Goal: Task Accomplishment & Management: Manage account settings

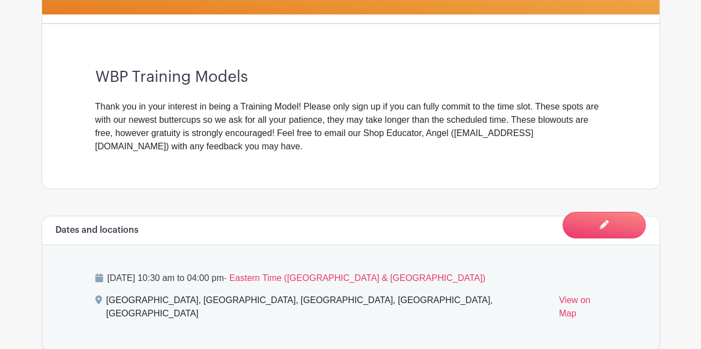
scroll to position [322, 0]
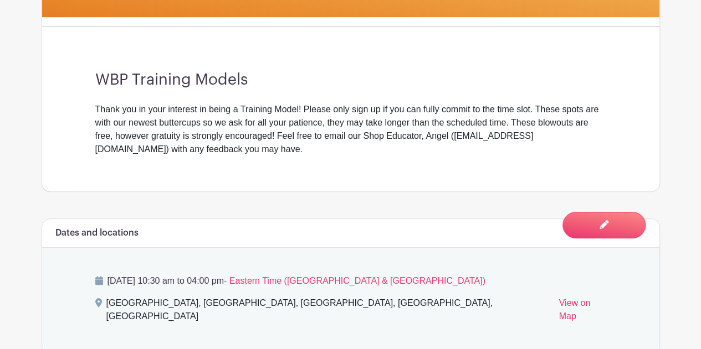
click at [615, 234] on link "Edit Event You are currently in Signup Mode Switch to Edit Mode" at bounding box center [603, 225] width 83 height 27
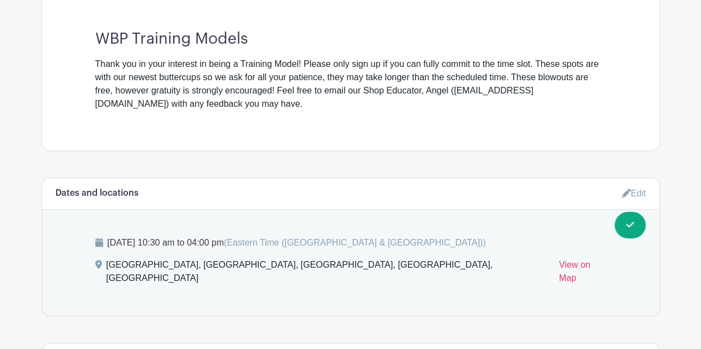
scroll to position [387, 0]
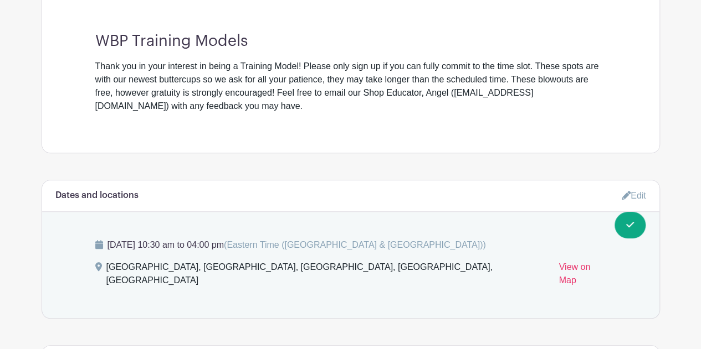
click at [640, 201] on link "Edit" at bounding box center [633, 196] width 24 height 18
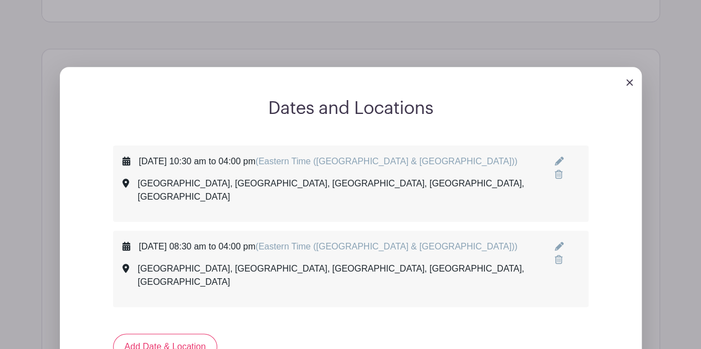
scroll to position [522, 0]
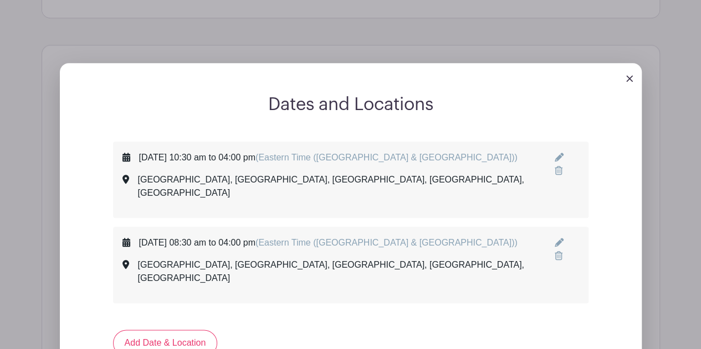
click at [500, 268] on div "[DATE] 08:30 am to 04:00 pm (Eastern Time ([GEOGRAPHIC_DATA] & [GEOGRAPHIC_DATA…" at bounding box center [351, 265] width 474 height 75
click at [523, 253] on div "[DATE] 08:30 am to 04:00 pm (Eastern Time ([GEOGRAPHIC_DATA] & [GEOGRAPHIC_DATA…" at bounding box center [350, 266] width 456 height 58
click at [561, 238] on link at bounding box center [558, 242] width 9 height 9
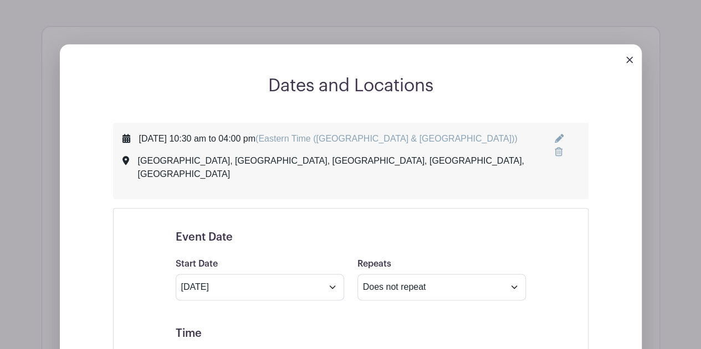
scroll to position [537, 0]
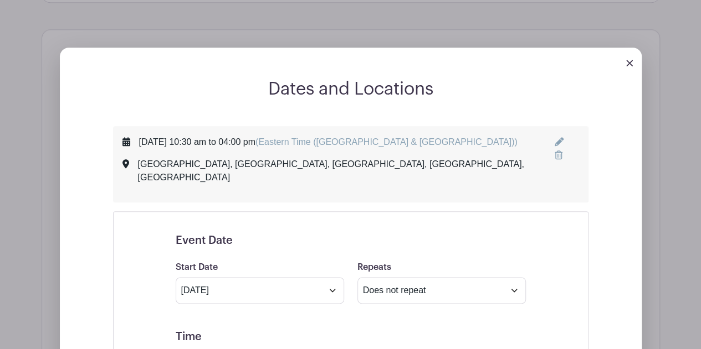
click at [626, 61] on img at bounding box center [629, 63] width 7 height 7
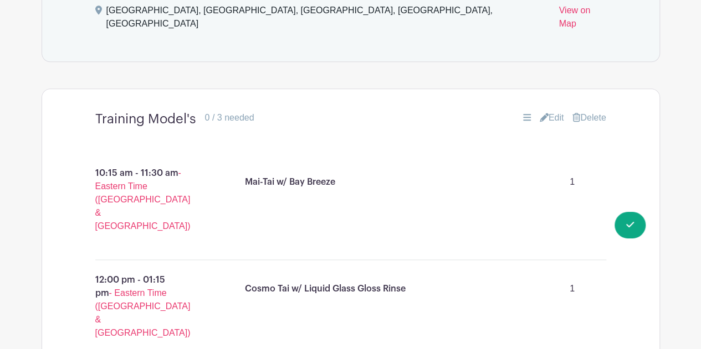
scroll to position [642, 0]
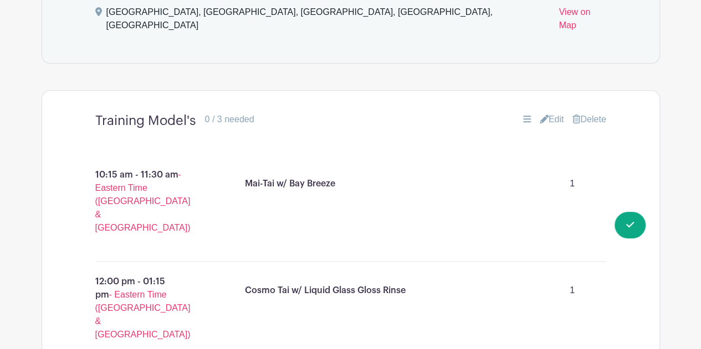
click at [545, 113] on link "Edit" at bounding box center [551, 119] width 24 height 13
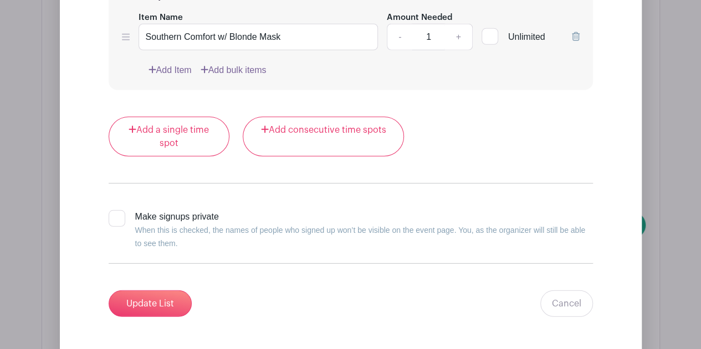
click at [137, 291] on input "Update List" at bounding box center [150, 304] width 83 height 27
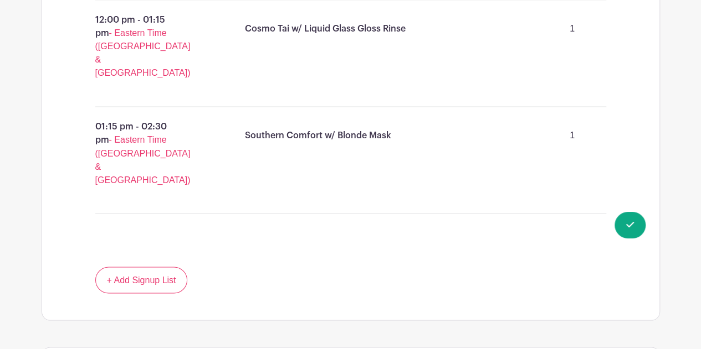
click at [631, 234] on link "Done Editing You are currently in Edit Mode Switch to Signup Mode" at bounding box center [629, 225] width 31 height 27
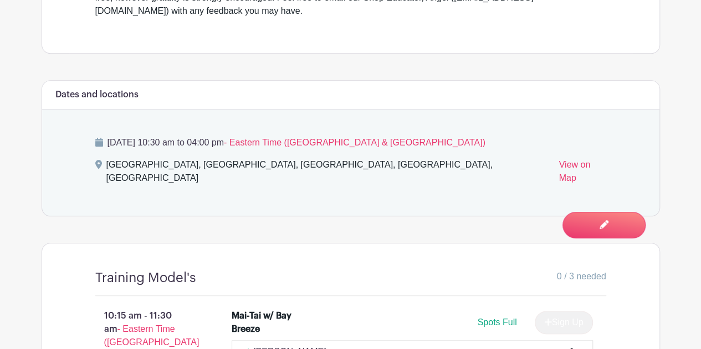
scroll to position [461, 0]
click at [0, 0] on span "Switch to Edit Mode" at bounding box center [0, 0] width 0 height 0
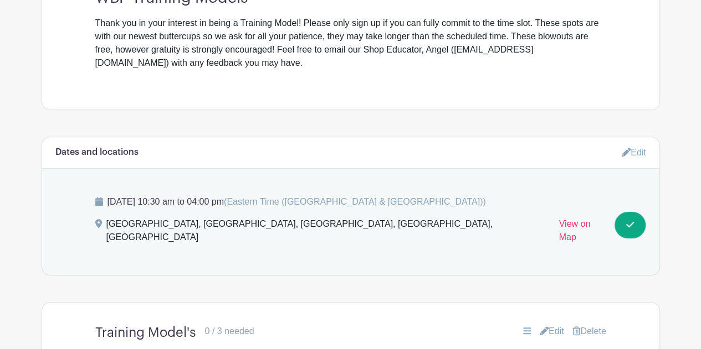
scroll to position [431, 0]
click at [631, 152] on link "Edit" at bounding box center [633, 151] width 24 height 18
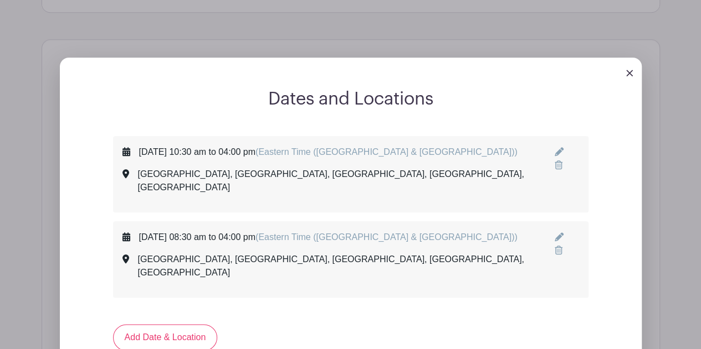
scroll to position [534, 0]
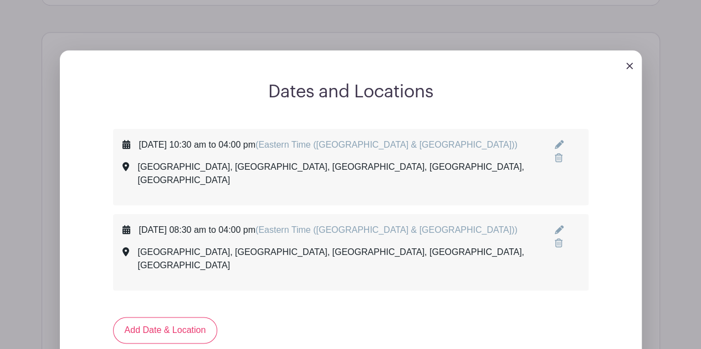
click at [562, 239] on icon at bounding box center [558, 243] width 8 height 9
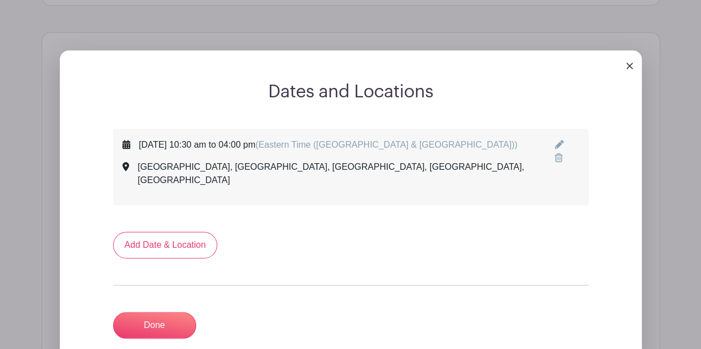
click at [132, 235] on link "Add Date & Location" at bounding box center [165, 245] width 105 height 27
select select "8"
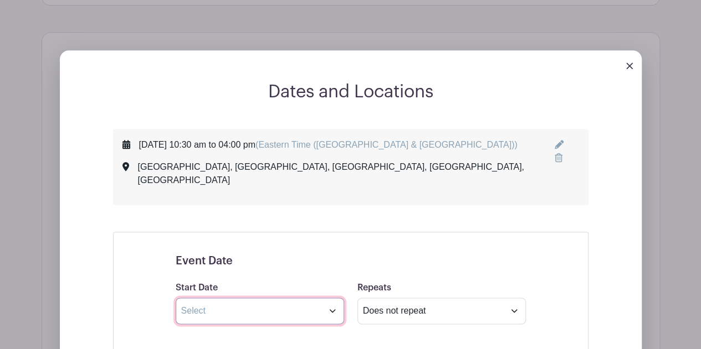
click at [180, 298] on input "text" at bounding box center [260, 311] width 168 height 27
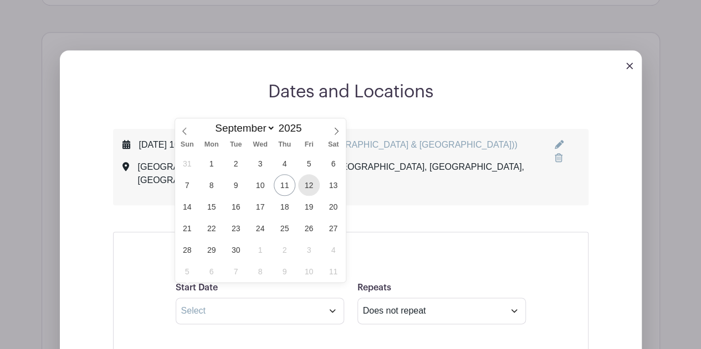
click at [306, 186] on span "12" at bounding box center [309, 185] width 22 height 22
type input "[DATE]"
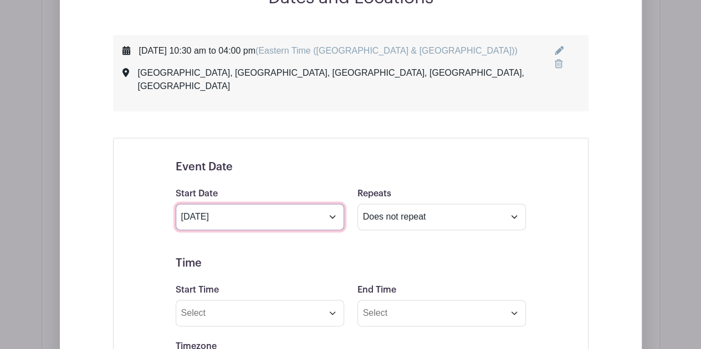
scroll to position [629, 0]
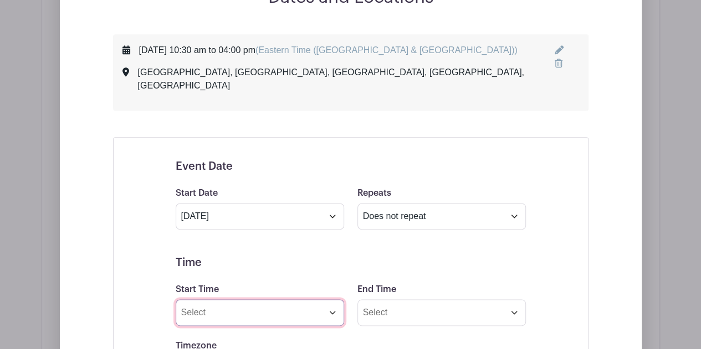
click at [194, 300] on input "Start Time" at bounding box center [260, 313] width 168 height 27
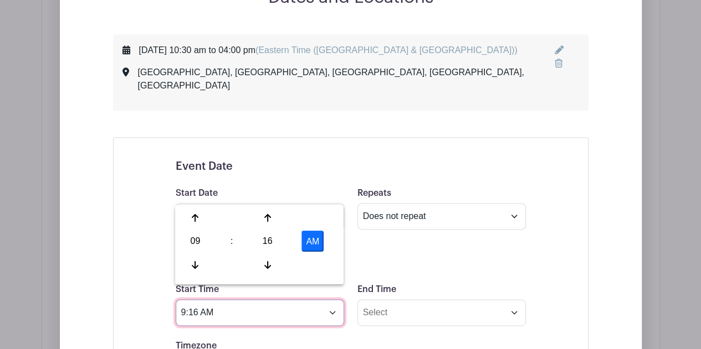
click at [188, 243] on div "09" at bounding box center [195, 241] width 36 height 21
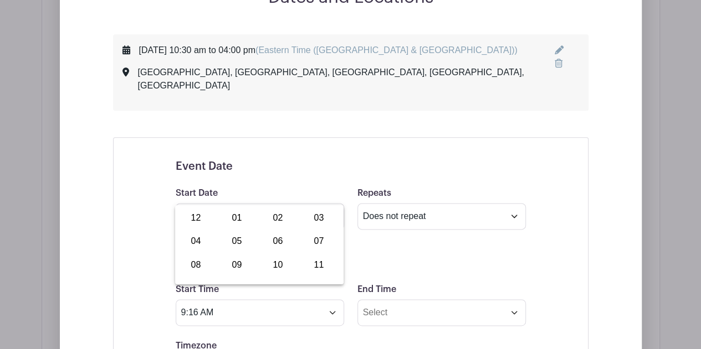
click at [203, 268] on div "08" at bounding box center [195, 264] width 37 height 21
click at [264, 241] on div "16" at bounding box center [267, 241] width 36 height 21
click at [271, 247] on div "30" at bounding box center [277, 241] width 37 height 21
type input "8:30 AM"
click at [501, 302] on input "End Time" at bounding box center [441, 313] width 168 height 27
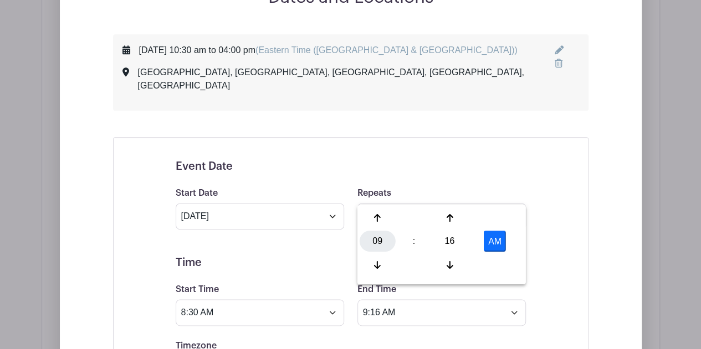
click at [369, 252] on div "09" at bounding box center [377, 241] width 36 height 21
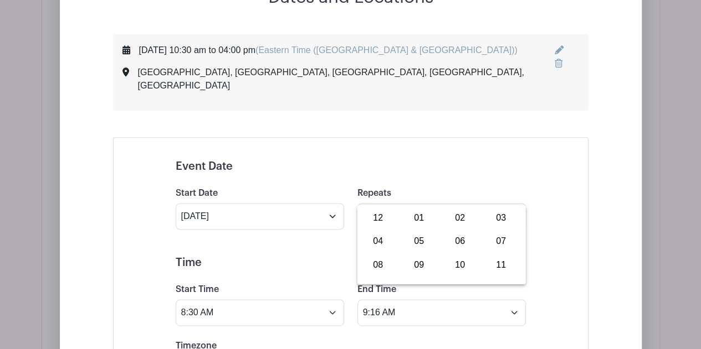
click at [387, 243] on div "04" at bounding box center [377, 241] width 37 height 21
click at [453, 251] on div "16" at bounding box center [449, 241] width 36 height 21
click at [392, 227] on div "00 05 10 15 20 25 30 35 40 45 50 55" at bounding box center [441, 243] width 164 height 70
click at [377, 223] on div "00" at bounding box center [377, 218] width 37 height 21
click at [501, 238] on button "AM" at bounding box center [495, 241] width 22 height 21
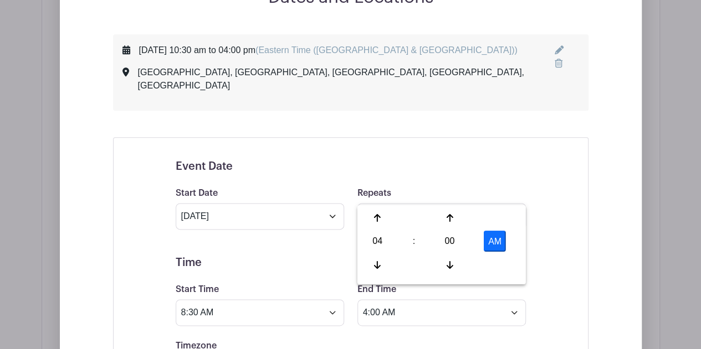
type input "4:00 PM"
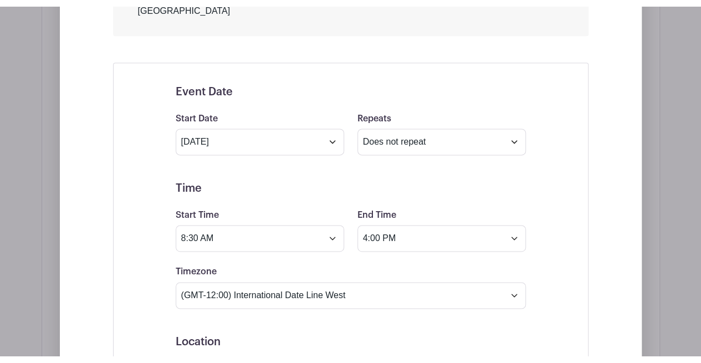
scroll to position [711, 0]
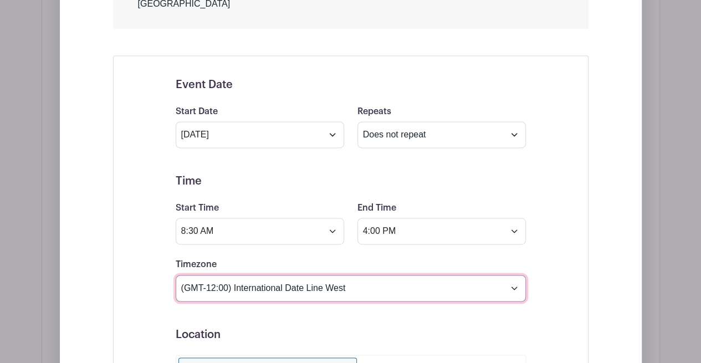
click at [243, 275] on select "(GMT-12:00) International Date Line West (GMT-11:00) [US_STATE] (GMT-11:00) [GE…" at bounding box center [351, 288] width 350 height 27
select select "Eastern Time ([GEOGRAPHIC_DATA] & [GEOGRAPHIC_DATA])"
click at [176, 275] on select "(GMT-12:00) International Date Line West (GMT-11:00) [US_STATE] (GMT-11:00) [GE…" at bounding box center [351, 288] width 350 height 27
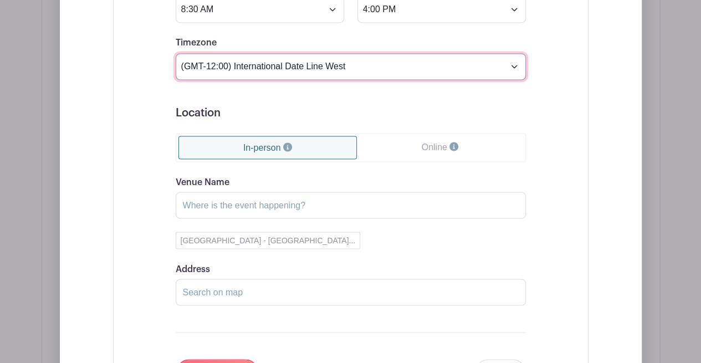
scroll to position [945, 0]
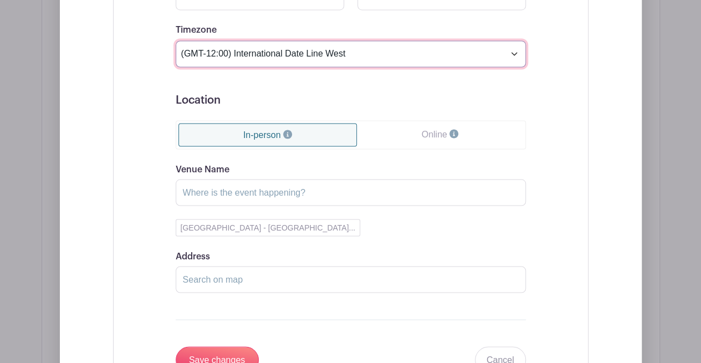
click at [208, 219] on button "[GEOGRAPHIC_DATA] - [GEOGRAPHIC_DATA]..." at bounding box center [268, 227] width 185 height 17
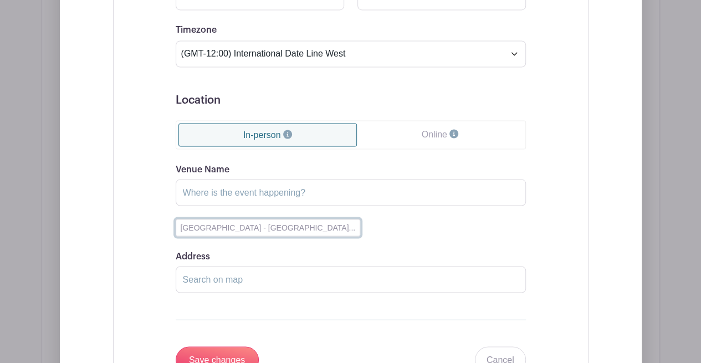
type input "[GEOGRAPHIC_DATA]"
type input "[GEOGRAPHIC_DATA], [GEOGRAPHIC_DATA], [GEOGRAPHIC_DATA]"
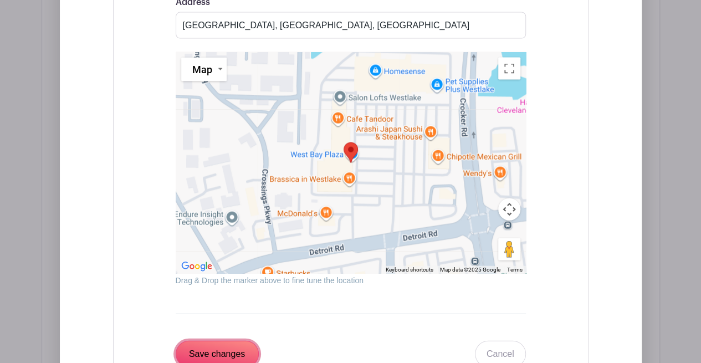
click at [206, 341] on input "Save changes" at bounding box center [217, 354] width 83 height 27
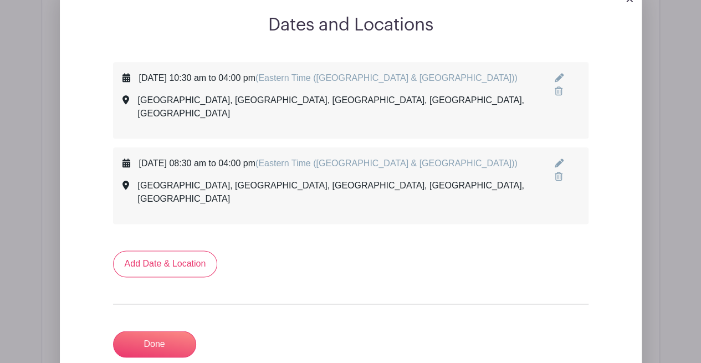
scroll to position [609, 0]
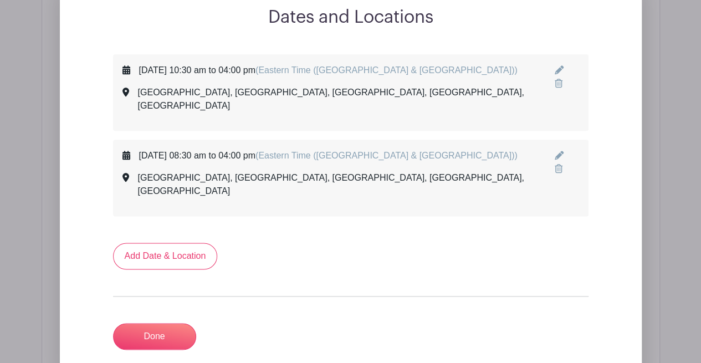
click at [147, 323] on link "Done" at bounding box center [154, 336] width 83 height 27
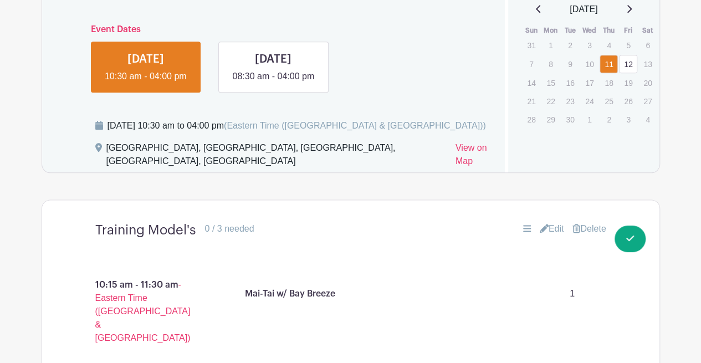
click at [273, 83] on link at bounding box center [273, 83] width 0 height 0
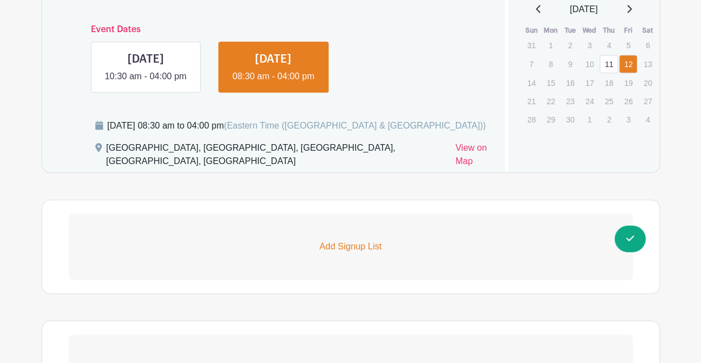
click at [185, 248] on p "Add Signup List" at bounding box center [351, 246] width 564 height 13
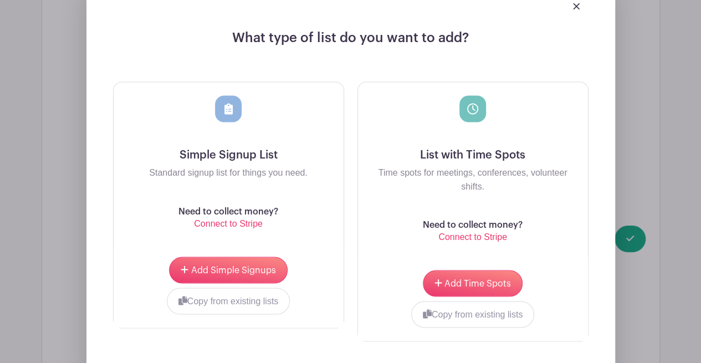
click at [443, 281] on button "Add Time Spots" at bounding box center [473, 283] width 100 height 27
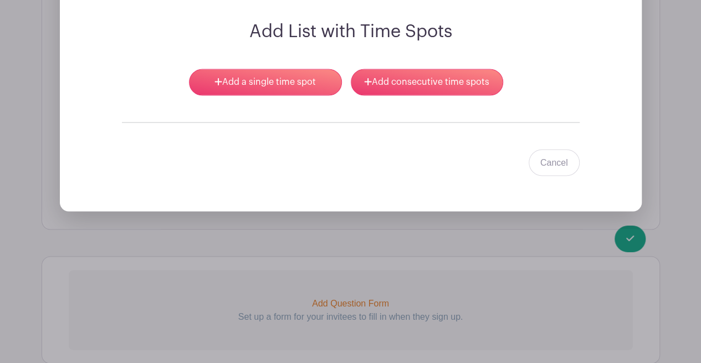
click at [256, 81] on link "Add a single time spot" at bounding box center [265, 82] width 152 height 27
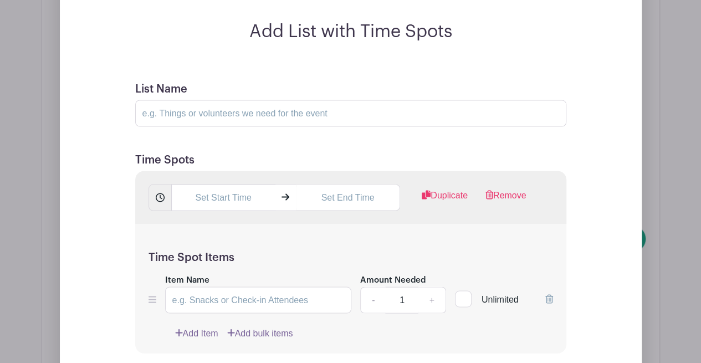
click at [216, 200] on input "text" at bounding box center [223, 197] width 104 height 27
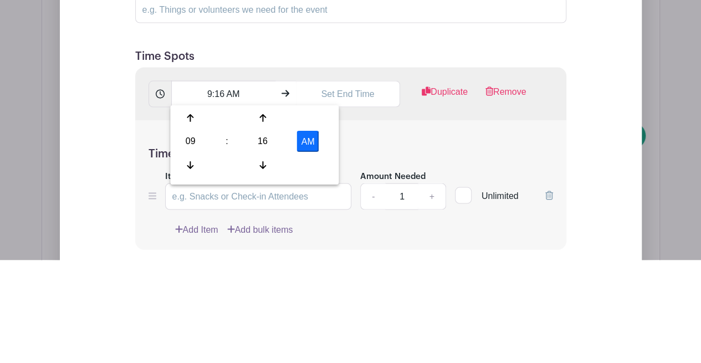
click at [186, 245] on div "09" at bounding box center [190, 244] width 36 height 21
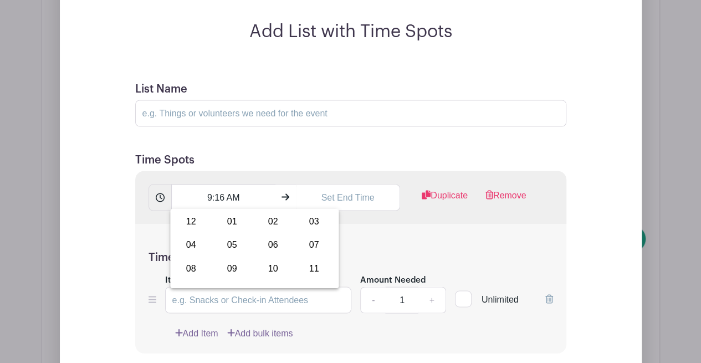
click at [191, 270] on div "08" at bounding box center [190, 268] width 37 height 21
click at [274, 242] on div "16" at bounding box center [263, 244] width 36 height 21
click at [272, 253] on div "30" at bounding box center [272, 244] width 37 height 21
type input "8:30 AM"
click at [340, 202] on input "text" at bounding box center [348, 197] width 104 height 27
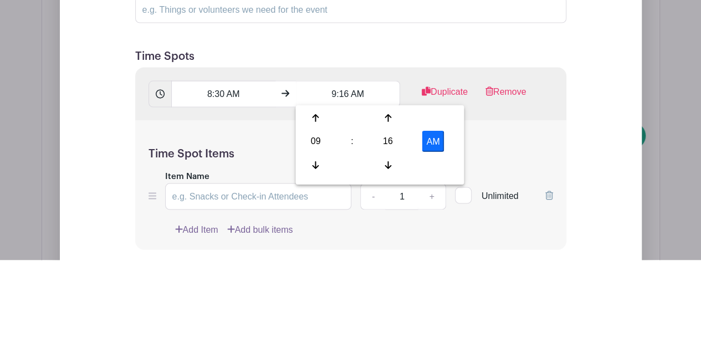
click at [319, 249] on div "09" at bounding box center [315, 244] width 36 height 21
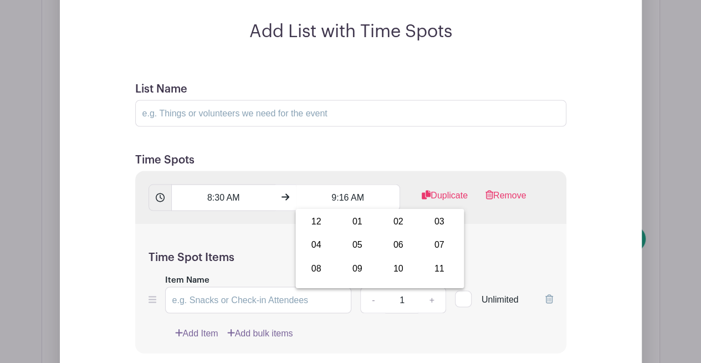
click at [401, 271] on div "10" at bounding box center [397, 268] width 37 height 21
click at [384, 245] on div "16" at bounding box center [388, 244] width 36 height 21
click at [312, 225] on div "00" at bounding box center [315, 220] width 37 height 21
type input "10:00 AM"
click at [196, 300] on input "Item Name" at bounding box center [258, 299] width 187 height 27
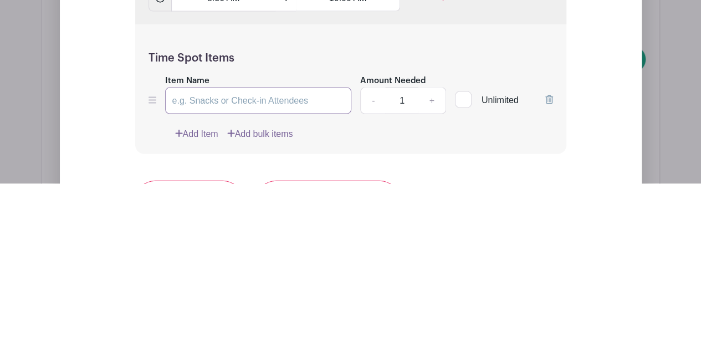
scroll to position [986, 0]
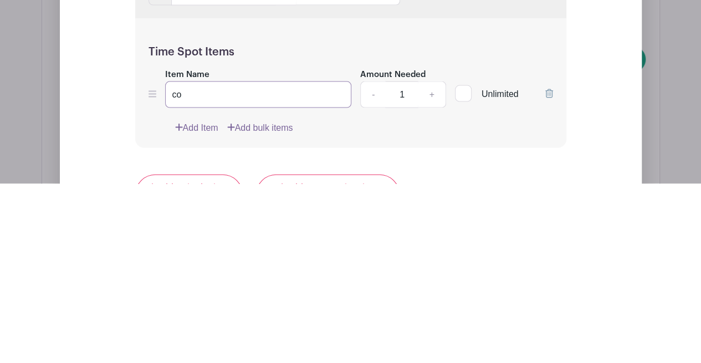
type input "c"
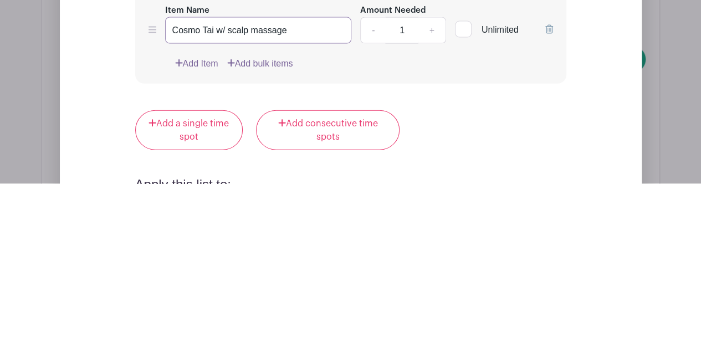
scroll to position [1051, 0]
type input "Cosmo Tai w/ scalp massage"
click at [174, 305] on link "Add a single time spot" at bounding box center [189, 309] width 108 height 40
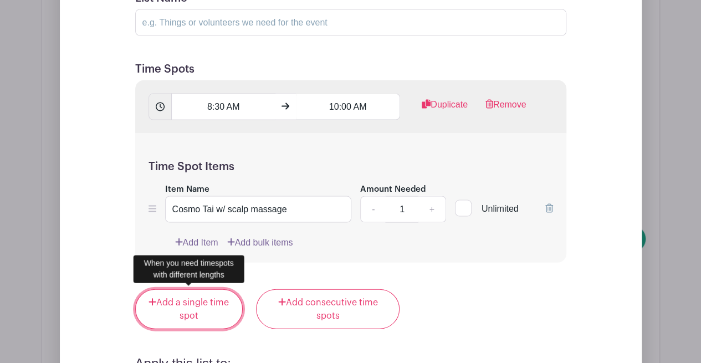
scroll to position [963, 0]
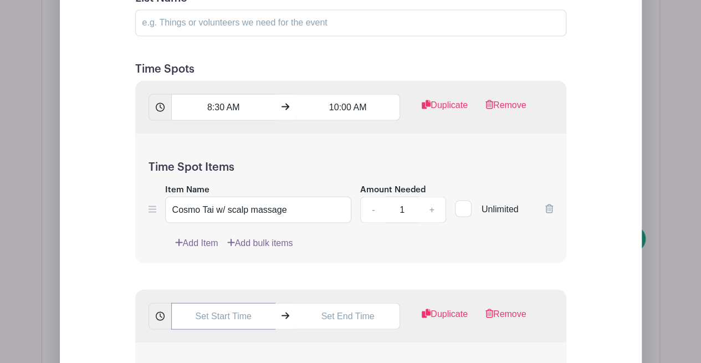
click at [207, 316] on input "text" at bounding box center [223, 315] width 104 height 27
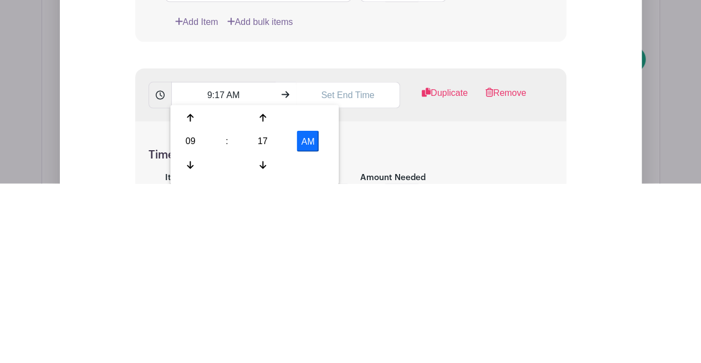
click at [193, 320] on div "09" at bounding box center [190, 320] width 36 height 21
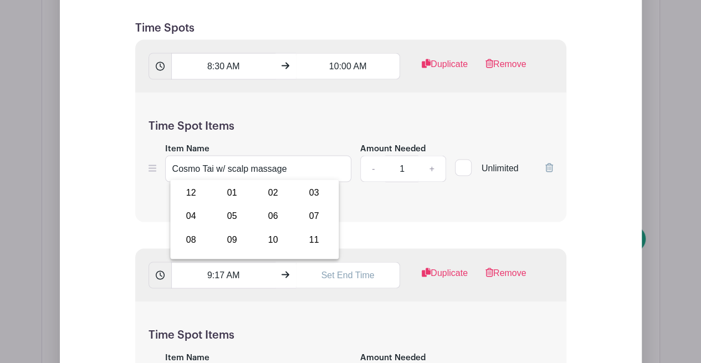
click at [274, 246] on div "10" at bounding box center [272, 239] width 37 height 21
click at [257, 214] on div "17" at bounding box center [263, 215] width 36 height 21
click at [194, 199] on div "00" at bounding box center [190, 192] width 37 height 21
type input "10:00 AM"
click at [327, 273] on input "text" at bounding box center [348, 274] width 104 height 27
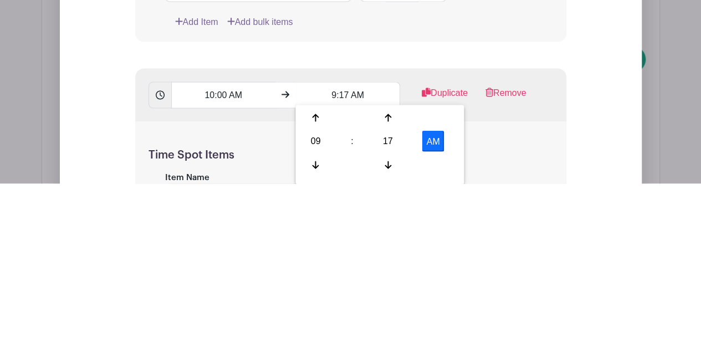
click at [313, 327] on div "09" at bounding box center [315, 320] width 36 height 21
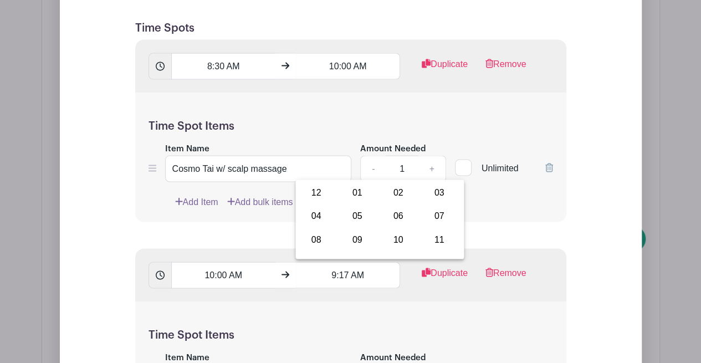
click at [321, 195] on div "12" at bounding box center [315, 192] width 37 height 21
click at [392, 219] on div "17" at bounding box center [388, 215] width 36 height 21
click at [402, 219] on div "30" at bounding box center [397, 215] width 37 height 21
click at [426, 215] on button "AM" at bounding box center [433, 215] width 22 height 21
type input "12:30 PM"
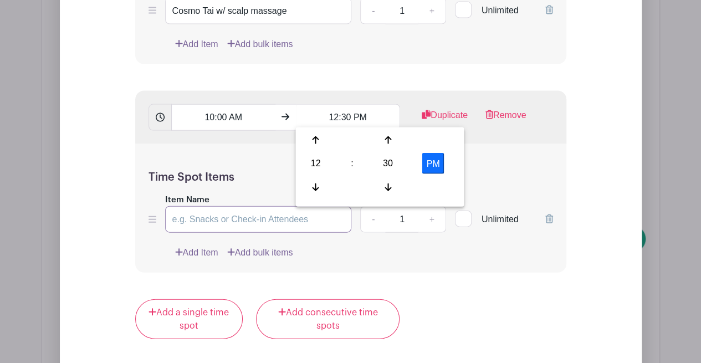
click at [198, 220] on input "Item Name" at bounding box center [258, 219] width 187 height 27
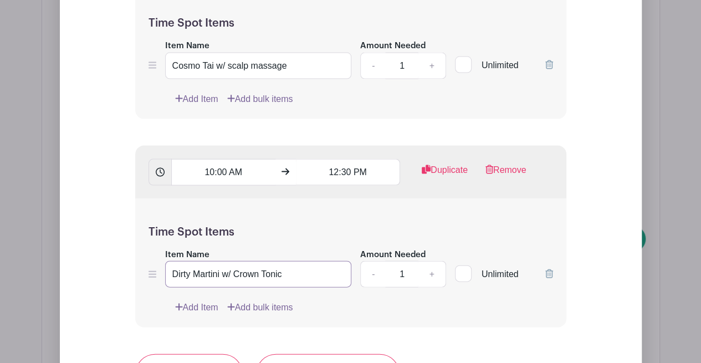
scroll to position [1067, 0]
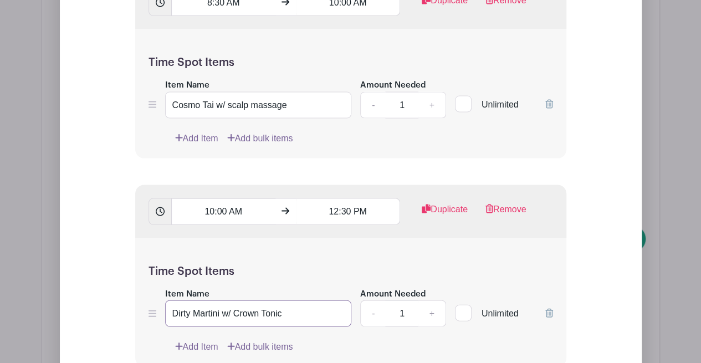
type input "Dirty Martini w/ Crown Tonic"
click at [301, 107] on input "Cosmo Tai w/ scalp massage" at bounding box center [258, 105] width 187 height 27
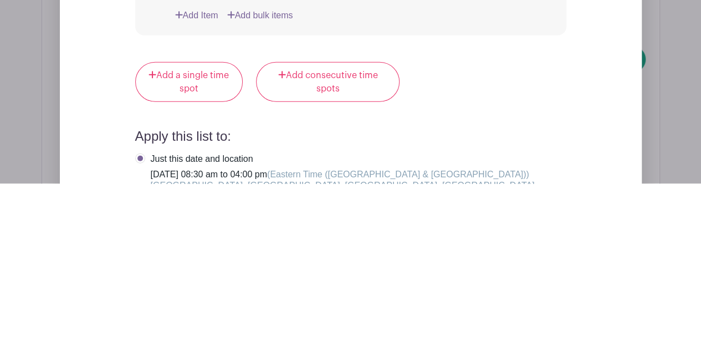
type input "Cosmo Tai w/ Cure Liqueur"
click at [158, 271] on link "Add a single time spot" at bounding box center [189, 261] width 108 height 40
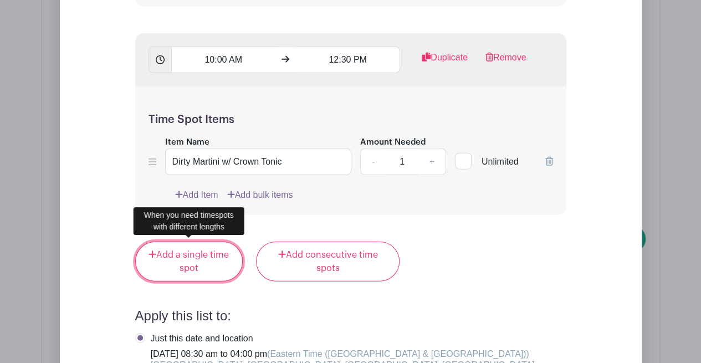
scroll to position [1219, 0]
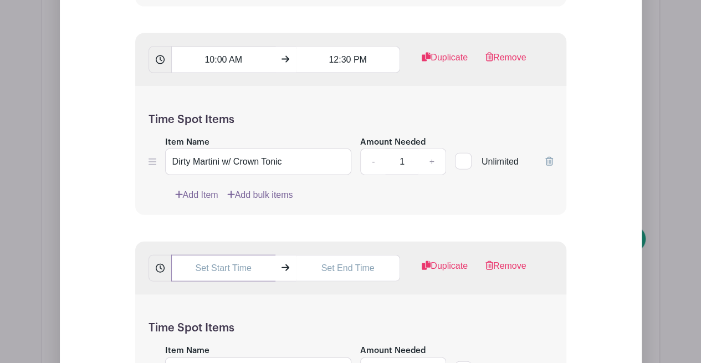
click at [207, 269] on input "text" at bounding box center [223, 268] width 104 height 27
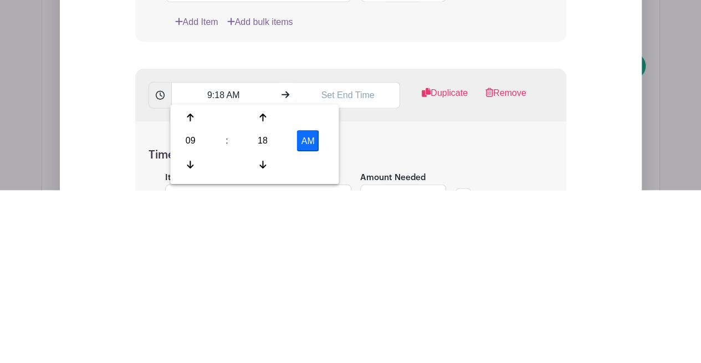
click at [192, 307] on div "09" at bounding box center [190, 314] width 36 height 21
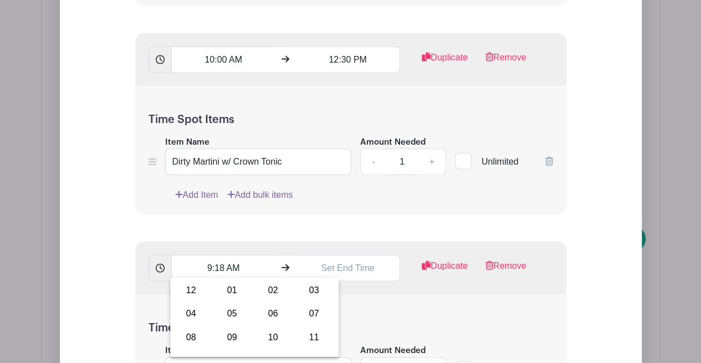
click at [229, 294] on div "01" at bounding box center [231, 290] width 37 height 21
click at [266, 318] on div "18" at bounding box center [263, 314] width 36 height 21
click at [317, 295] on div "15" at bounding box center [313, 290] width 37 height 21
click at [305, 322] on button "AM" at bounding box center [308, 314] width 22 height 21
type input "1:15 PM"
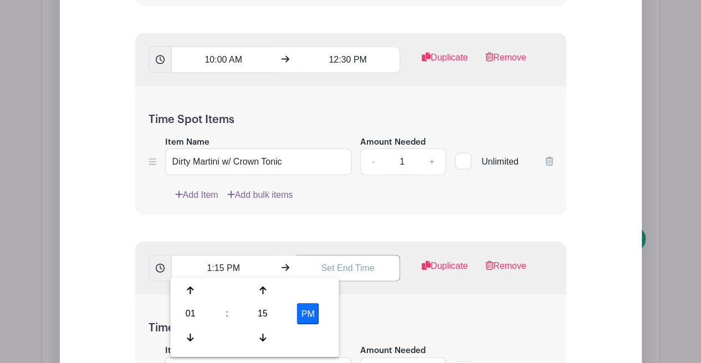
click at [330, 264] on input "text" at bounding box center [348, 268] width 104 height 27
type input "9:18 AM"
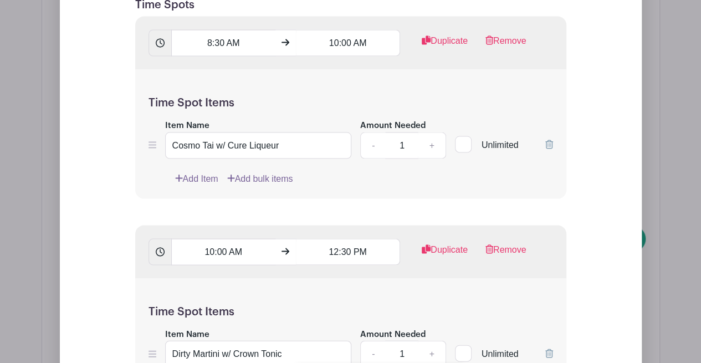
scroll to position [1026, 0]
click at [333, 254] on input "12:30 PM" at bounding box center [348, 252] width 104 height 27
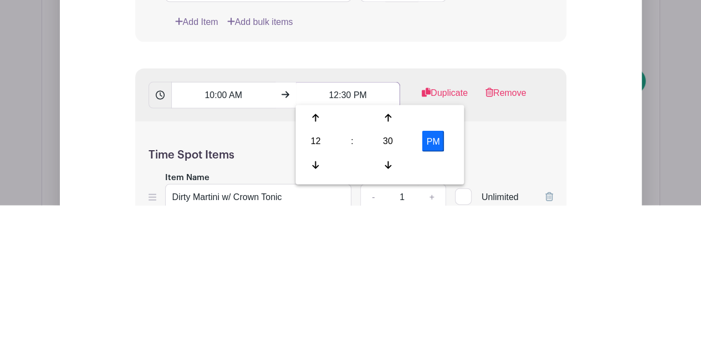
click at [338, 248] on input "12:30 PM" at bounding box center [348, 252] width 104 height 27
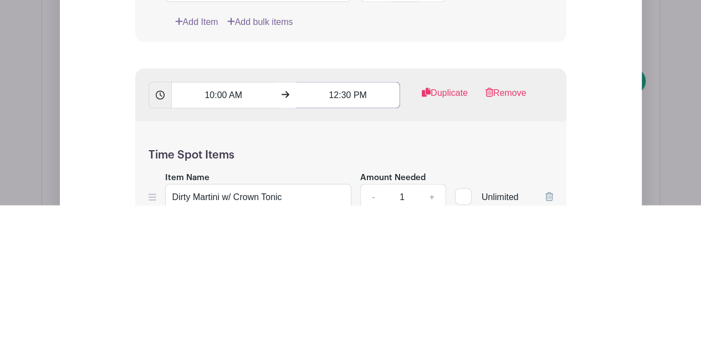
click at [350, 254] on input "12:30 PM" at bounding box center [348, 252] width 104 height 27
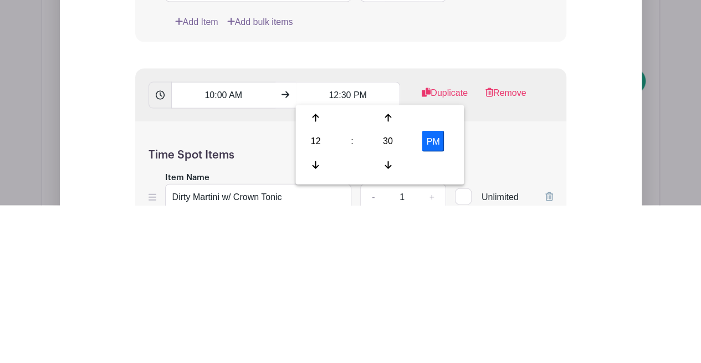
click at [387, 304] on div "30" at bounding box center [388, 298] width 36 height 21
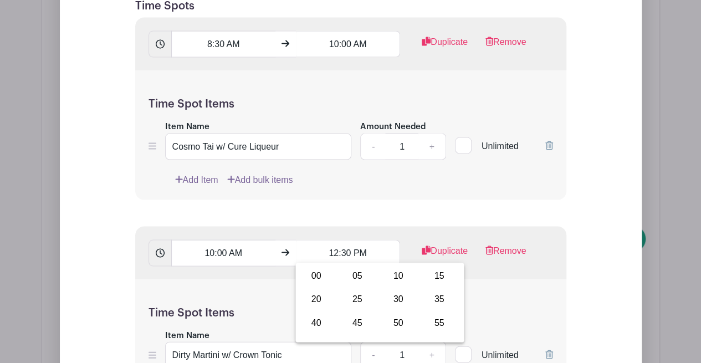
click at [439, 286] on div "15" at bounding box center [438, 275] width 37 height 21
type input "12:15 PM"
click at [192, 349] on input "Dirty Martini w/ Crown Tonic" at bounding box center [258, 354] width 187 height 27
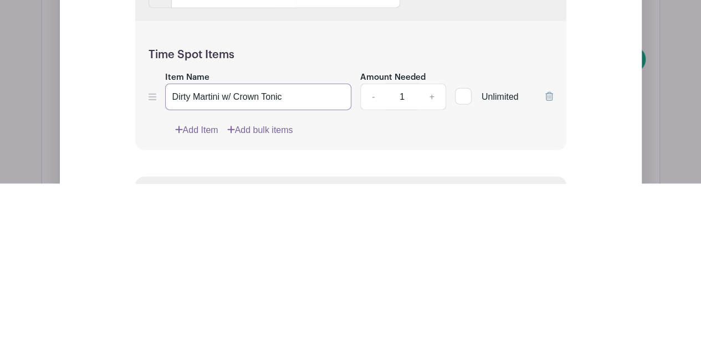
scroll to position [1106, 0]
click at [292, 275] on input "Dirty Martini w/ Crown Tonic" at bounding box center [258, 274] width 187 height 27
click at [212, 276] on input "Dirty Martini w/ Crown Tonic" at bounding box center [258, 274] width 187 height 27
click at [203, 275] on input "Dirty Martini w/ Crown Tonic" at bounding box center [258, 274] width 187 height 27
click at [245, 273] on input "Straight Up w/ Crown Tonic" at bounding box center [258, 274] width 187 height 27
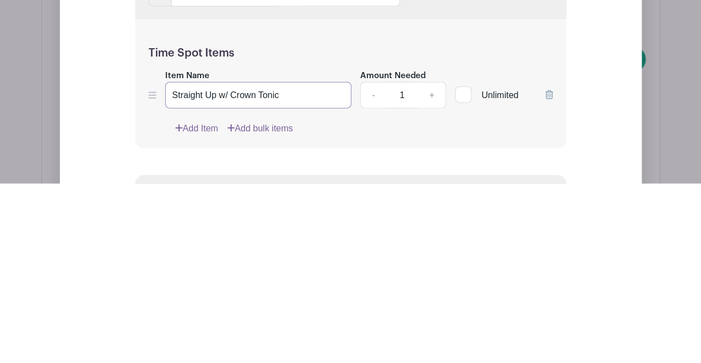
click at [240, 271] on input "Straight Up w/ Crown Tonic" at bounding box center [258, 274] width 187 height 27
click at [313, 277] on input "Straight Up w/ Scalp MassageTonic" at bounding box center [258, 274] width 187 height 27
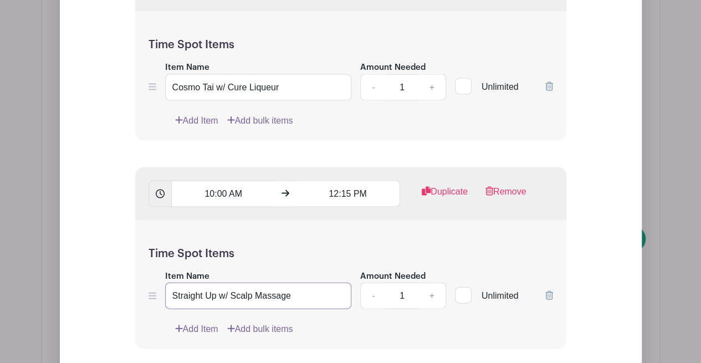
scroll to position [1082, 0]
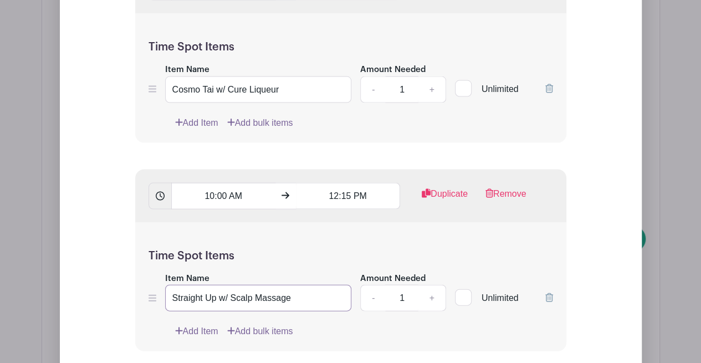
type input "Straight Up w/ Scalp Massage"
click at [236, 85] on input "Cosmo Tai w/ Cure Liqueur" at bounding box center [258, 89] width 187 height 27
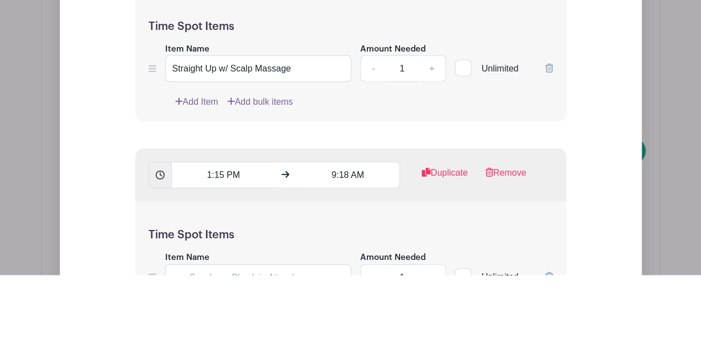
scroll to position [1224, 0]
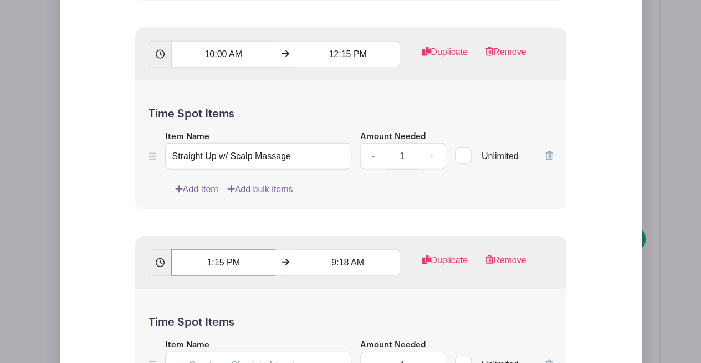
click at [207, 264] on input "1:15 PM" at bounding box center [223, 262] width 104 height 27
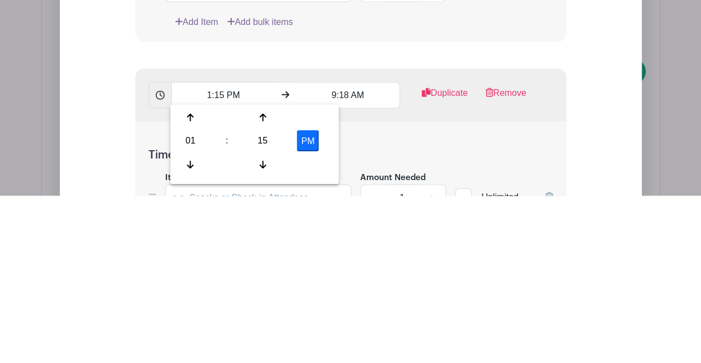
click at [188, 309] on div "01" at bounding box center [190, 308] width 36 height 21
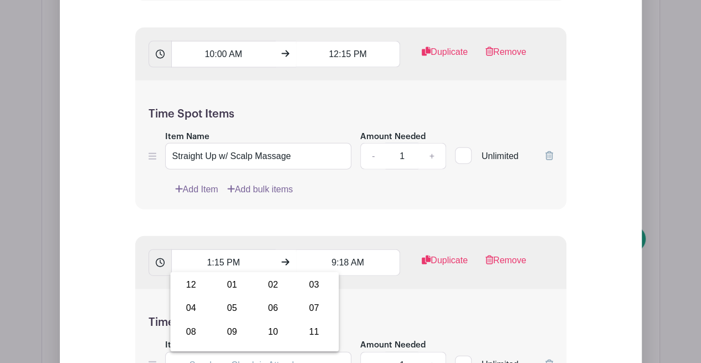
click at [184, 286] on div "12" at bounding box center [190, 284] width 37 height 21
click at [264, 300] on div "15" at bounding box center [263, 308] width 36 height 21
click at [235, 337] on div "45" at bounding box center [231, 331] width 37 height 21
type input "12:45 PM"
click at [339, 263] on input "9:18 AM" at bounding box center [348, 262] width 104 height 27
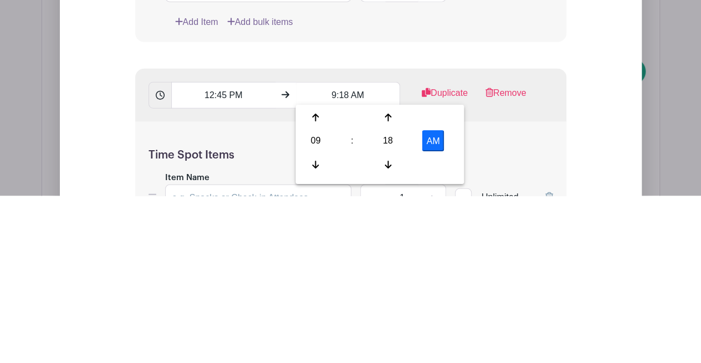
click at [306, 316] on div "09" at bounding box center [315, 308] width 36 height 21
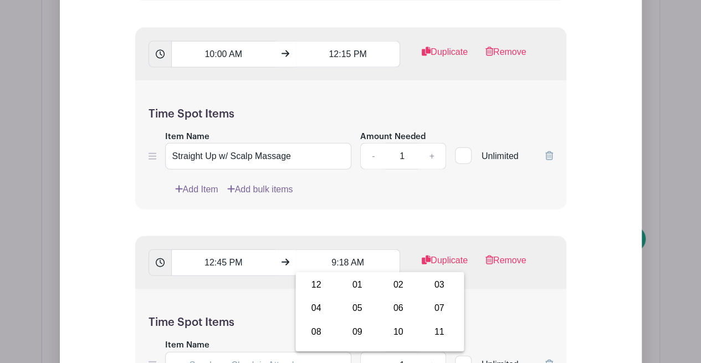
click at [404, 288] on div "02" at bounding box center [397, 284] width 37 height 21
click at [388, 311] on div "18" at bounding box center [388, 308] width 36 height 21
click at [313, 292] on div "00" at bounding box center [315, 284] width 37 height 21
click at [435, 315] on button "AM" at bounding box center [433, 308] width 22 height 21
type input "2:00 PM"
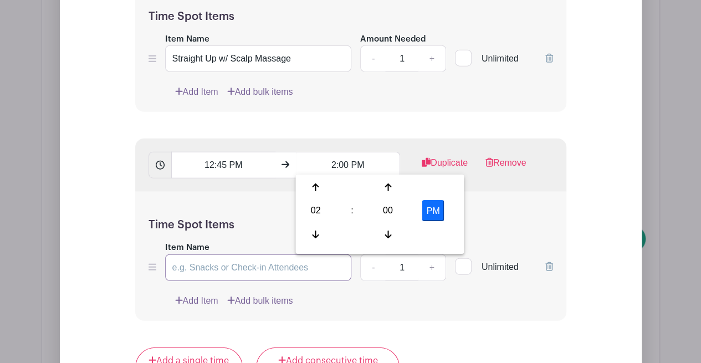
click at [202, 268] on input "Item Name" at bounding box center [258, 267] width 187 height 27
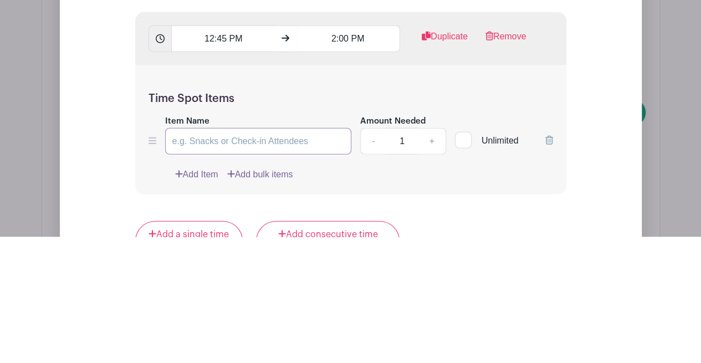
scroll to position [1321, 0]
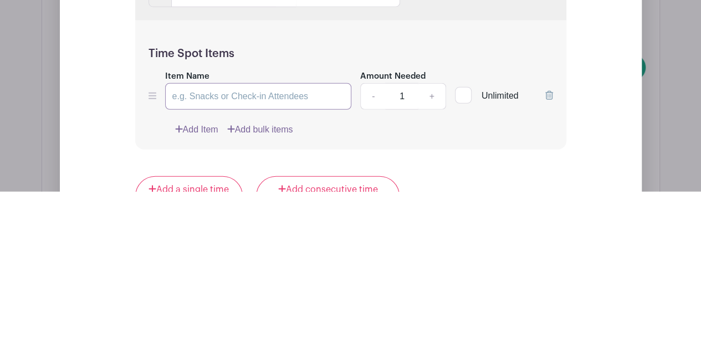
type input "d"
click at [197, 268] on input "Dirty martini w" at bounding box center [258, 267] width 187 height 27
click at [235, 265] on input "Dirty Martini w" at bounding box center [258, 267] width 187 height 27
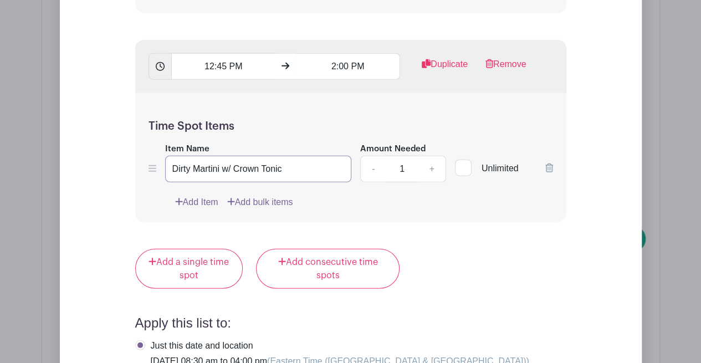
scroll to position [1416, 0]
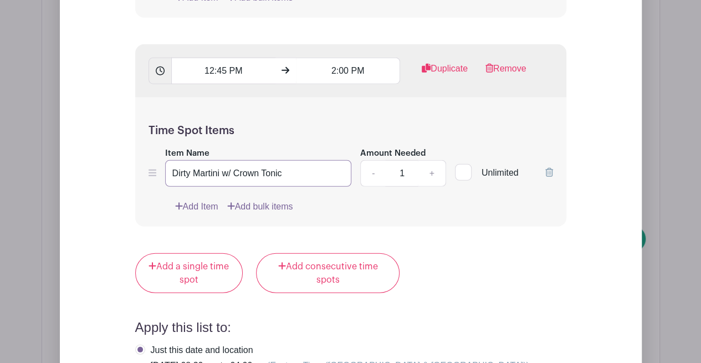
type input "Dirty Martini w/ Crown Tonic"
click at [369, 172] on link "-" at bounding box center [372, 173] width 25 height 27
click at [434, 168] on link "+" at bounding box center [432, 173] width 28 height 27
click at [373, 168] on link "-" at bounding box center [372, 173] width 25 height 27
type input "1"
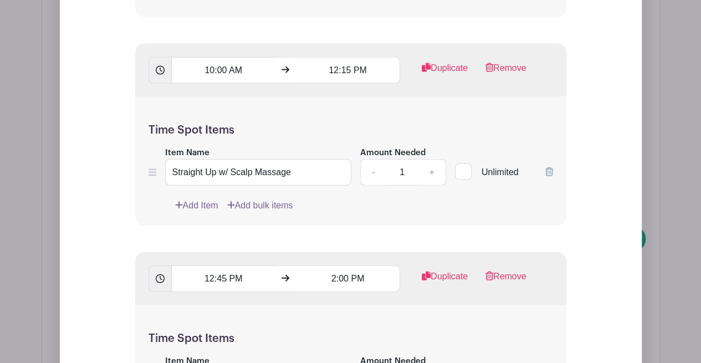
scroll to position [1205, 0]
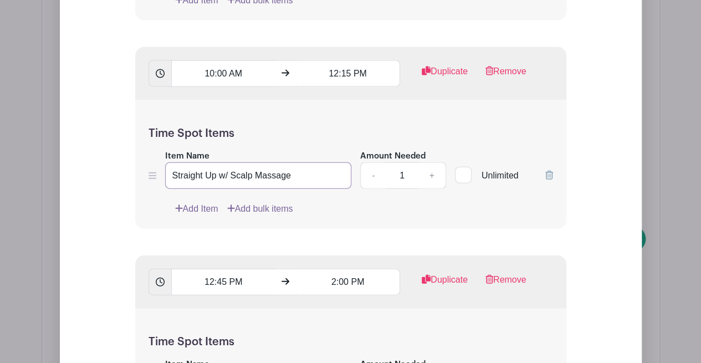
click at [296, 177] on input "Straight Up w/ Scalp Massage" at bounding box center [258, 175] width 187 height 27
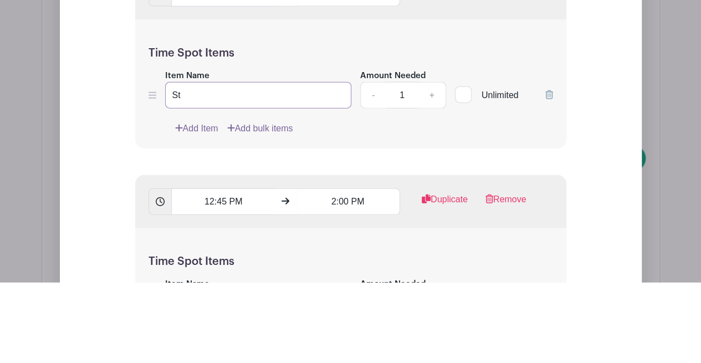
type input "S"
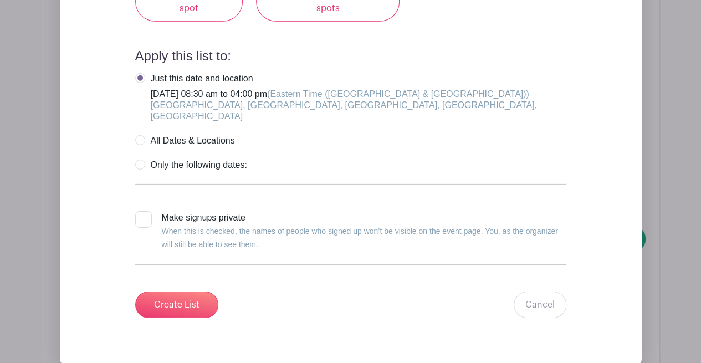
scroll to position [1688, 0]
type input "Old Fashioned"
click at [152, 296] on input "Create List" at bounding box center [176, 303] width 83 height 27
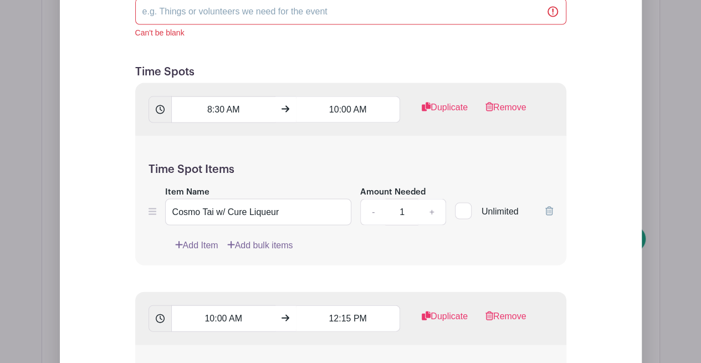
scroll to position [1059, 0]
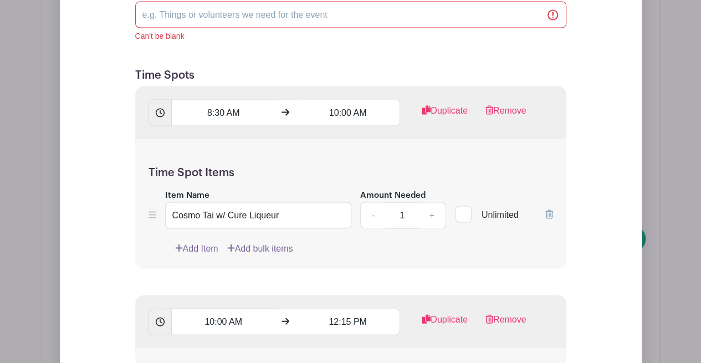
click at [163, 17] on input "List Name" at bounding box center [350, 15] width 431 height 27
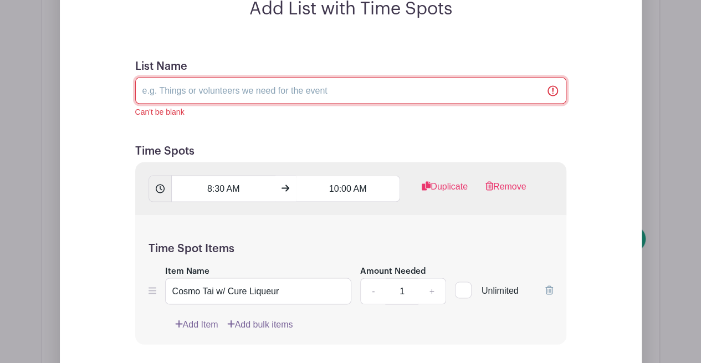
scroll to position [980, 0]
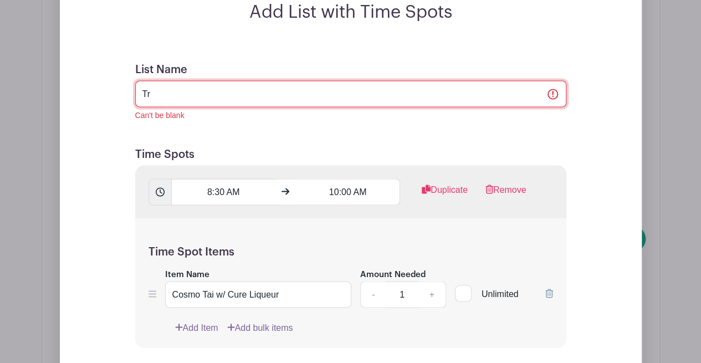
type input "Training Models"
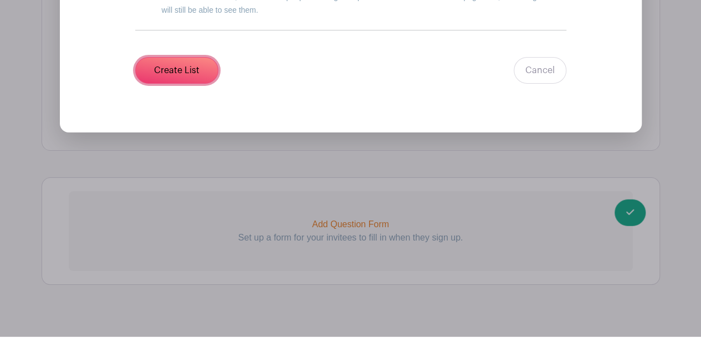
click at [155, 83] on input "Create List" at bounding box center [176, 96] width 83 height 27
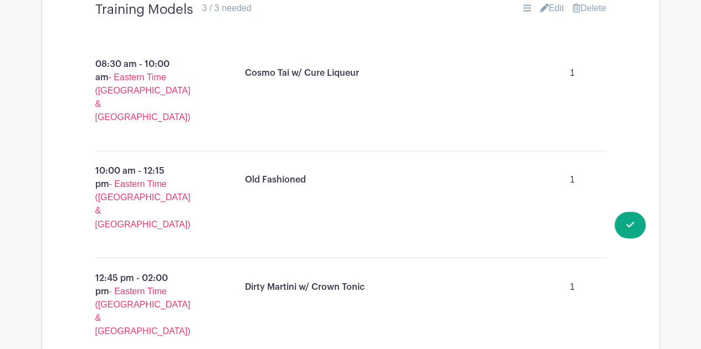
scroll to position [831, 0]
